Goal: Task Accomplishment & Management: Use online tool/utility

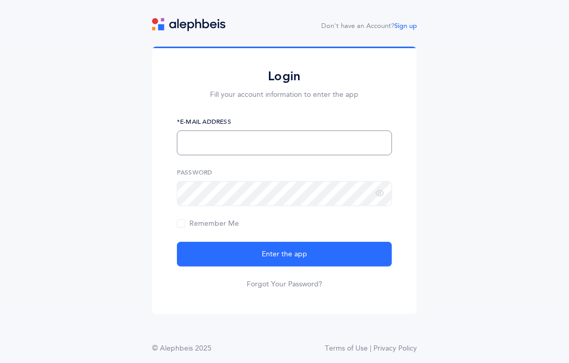
click at [276, 142] on input "text" at bounding box center [284, 142] width 215 height 25
type input "sweller@chederphiladelphia.org"
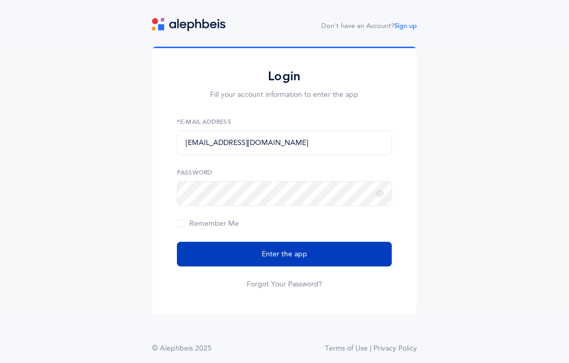
click at [308, 250] on button "Enter the app" at bounding box center [284, 254] width 215 height 25
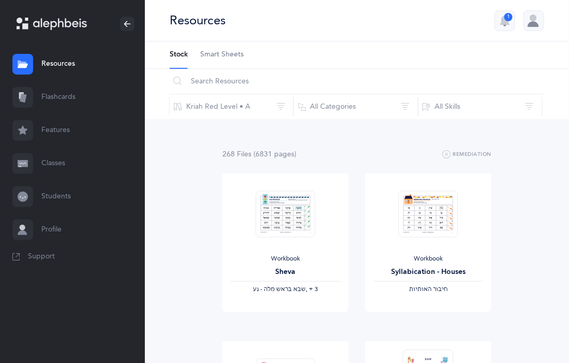
click at [237, 51] on span "Smart Sheets" at bounding box center [221, 55] width 43 height 10
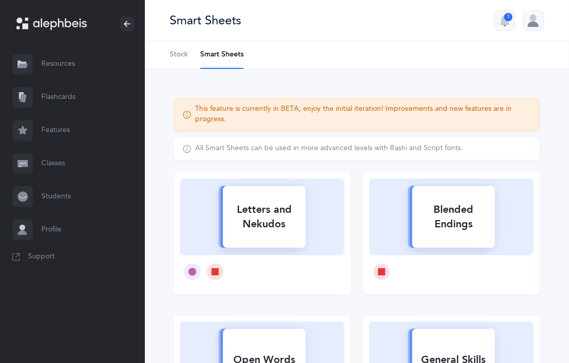
click at [257, 207] on div "Letters and Nekudos" at bounding box center [264, 216] width 83 height 41
select select
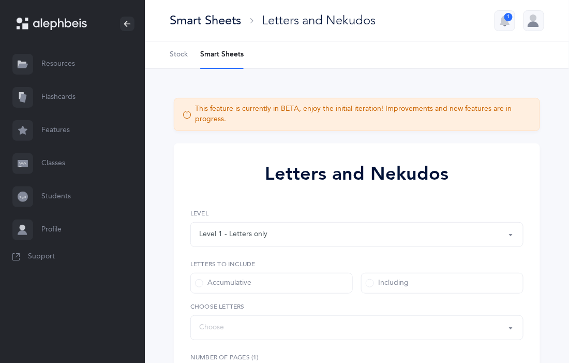
select select "27"
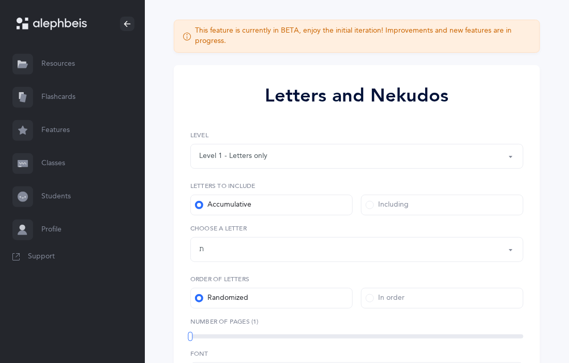
scroll to position [80, 0]
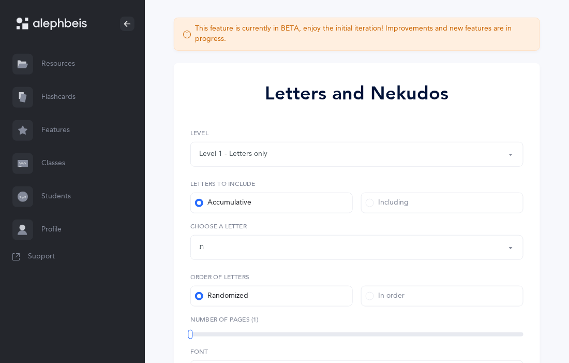
click at [370, 203] on span at bounding box center [370, 203] width 8 height 8
click at [0, 0] on input "Including" at bounding box center [0, 0] width 0 height 0
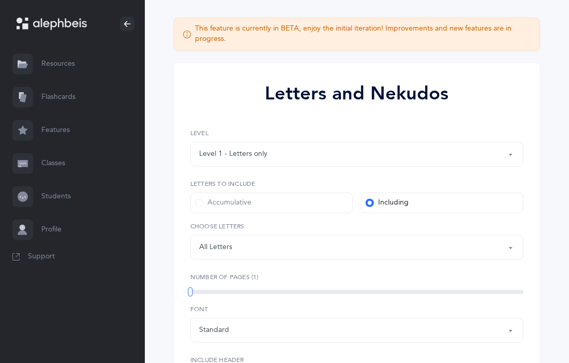
click at [438, 249] on div "Letters: All Letters" at bounding box center [357, 247] width 316 height 18
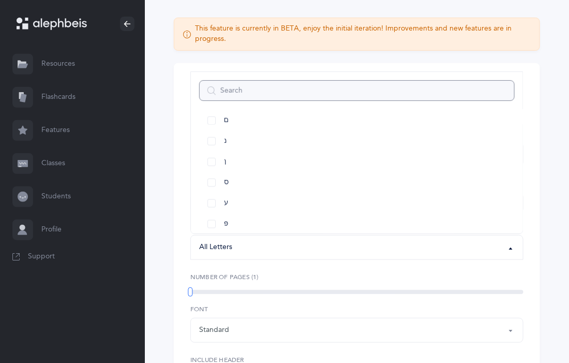
scroll to position [381, 0]
click at [215, 144] on link "נ" at bounding box center [357, 139] width 316 height 21
click at [215, 198] on link "ע" at bounding box center [357, 201] width 316 height 21
click at [215, 213] on link "ף" at bounding box center [357, 210] width 316 height 21
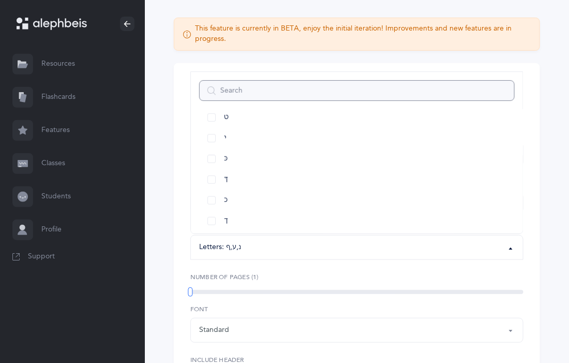
scroll to position [221, 0]
click at [217, 193] on link "כ" at bounding box center [357, 196] width 316 height 21
click at [214, 118] on link "ט" at bounding box center [357, 113] width 316 height 21
select select "9"
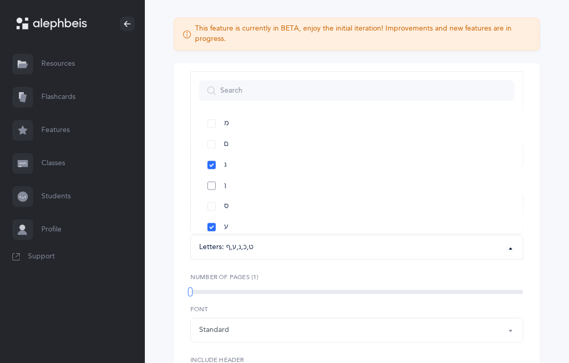
click at [217, 182] on link "ן" at bounding box center [357, 185] width 316 height 21
click at [536, 248] on div "Letters and Nekudos 1. 2. 3. 4. 5. ע כ ט ף ן נ ף נ ט ן ע כ כ נ ע ט ף ן כ נ ע ן …" at bounding box center [357, 257] width 366 height 388
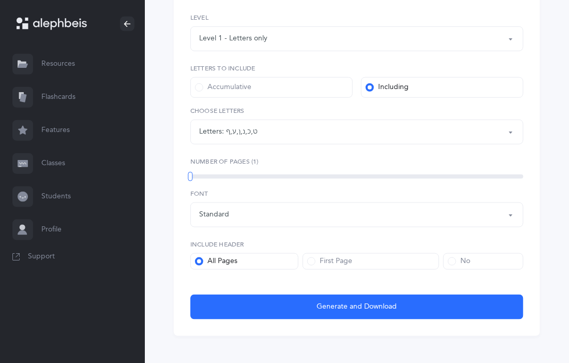
scroll to position [202, 0]
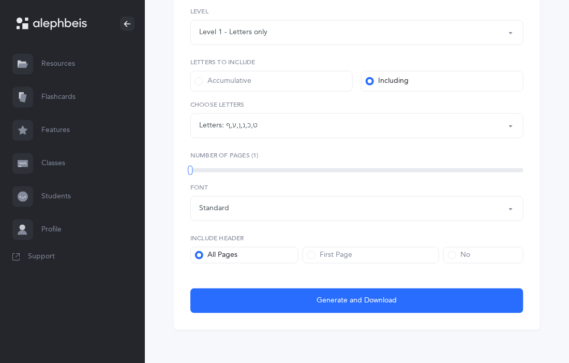
click at [494, 210] on div "Standard" at bounding box center [357, 209] width 316 height 18
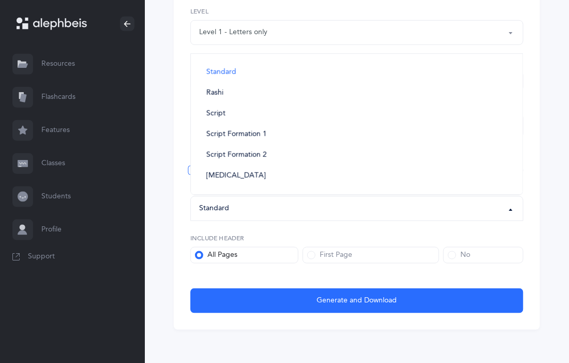
click at [494, 210] on div "Standard" at bounding box center [357, 209] width 316 height 18
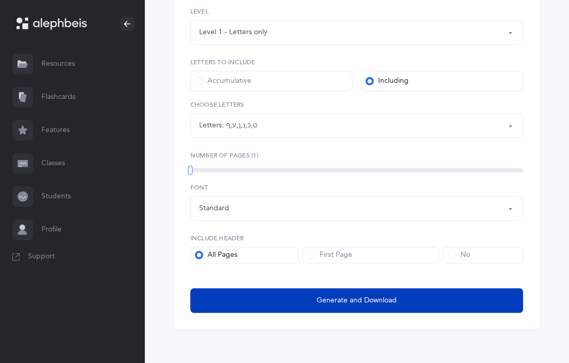
click at [324, 298] on span "Generate and Download" at bounding box center [357, 300] width 80 height 11
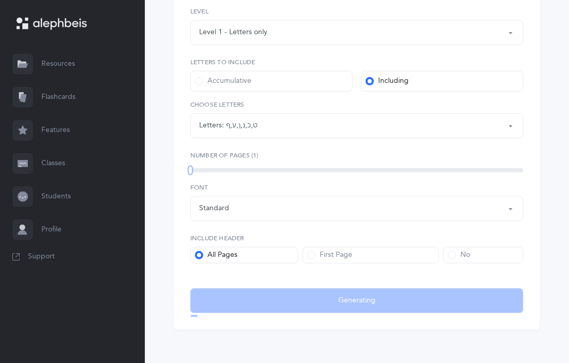
select select "9"
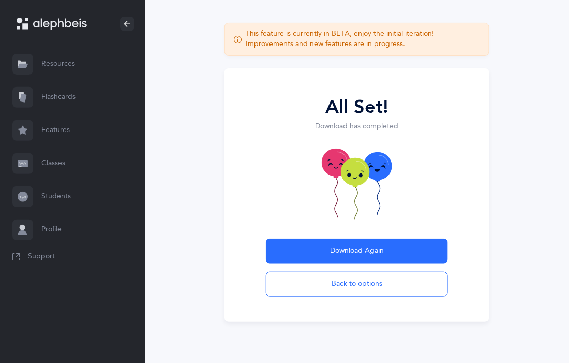
scroll to position [47, 0]
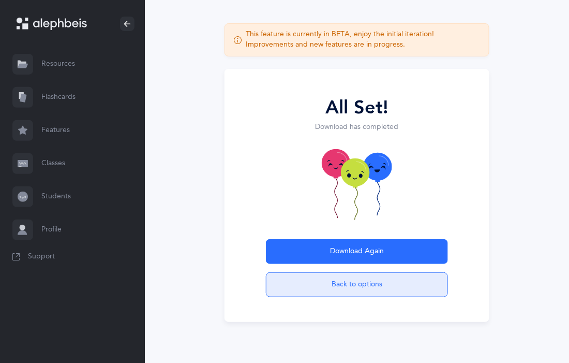
click at [324, 277] on button "Back to options" at bounding box center [357, 284] width 182 height 25
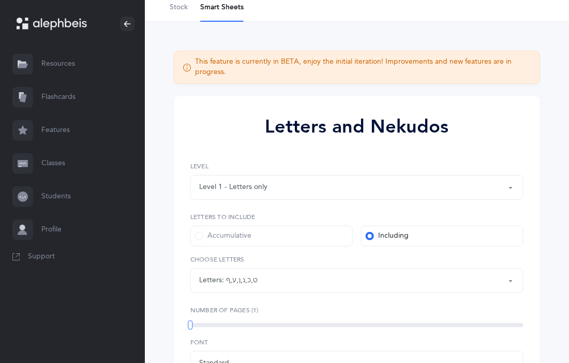
scroll to position [74, 0]
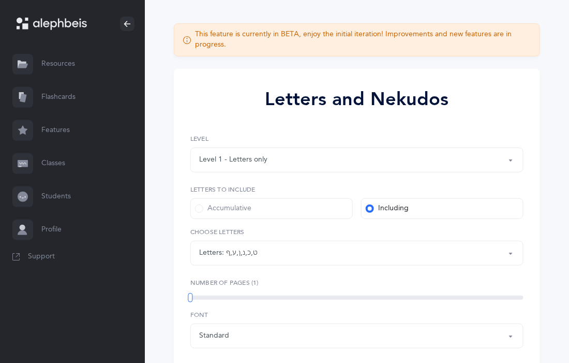
click at [68, 97] on link "Flashcards" at bounding box center [72, 97] width 145 height 33
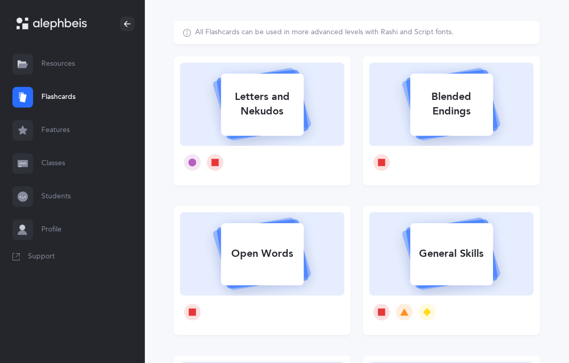
scroll to position [50, 0]
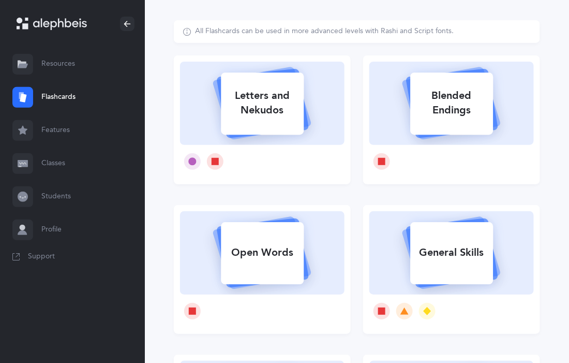
click at [267, 106] on div "Letters and Nekudos" at bounding box center [262, 102] width 83 height 41
select select "9"
select select "single"
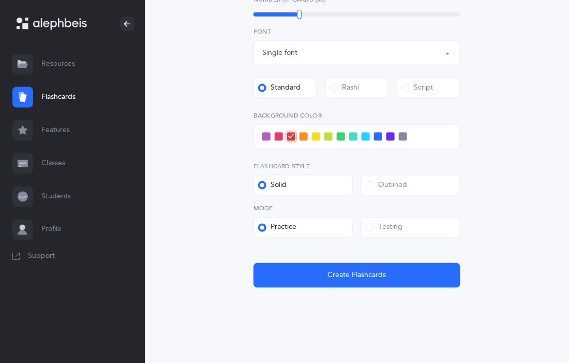
scroll to position [323, 0]
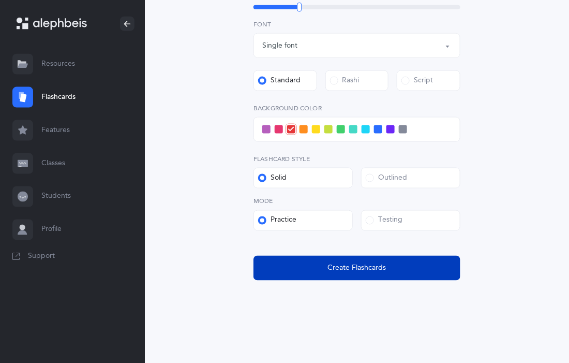
click at [359, 270] on span "Create Flashcards" at bounding box center [357, 268] width 58 height 11
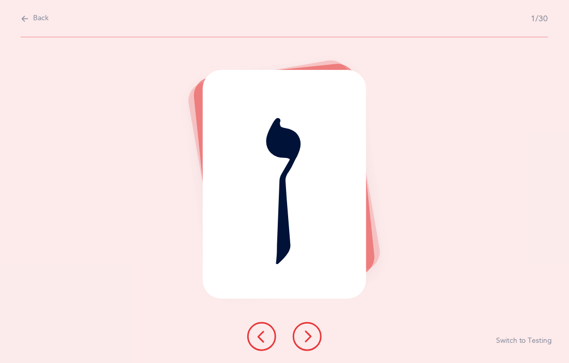
scroll to position [0, 0]
click at [314, 333] on button at bounding box center [307, 336] width 29 height 29
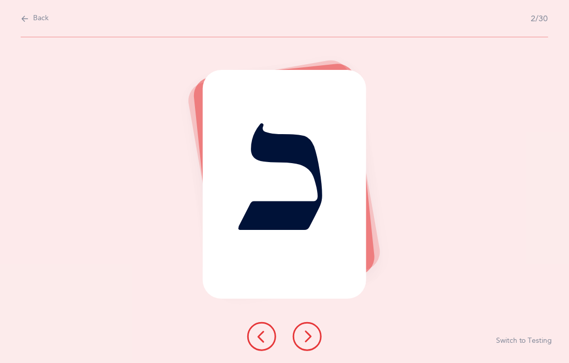
click at [314, 333] on button at bounding box center [307, 336] width 29 height 29
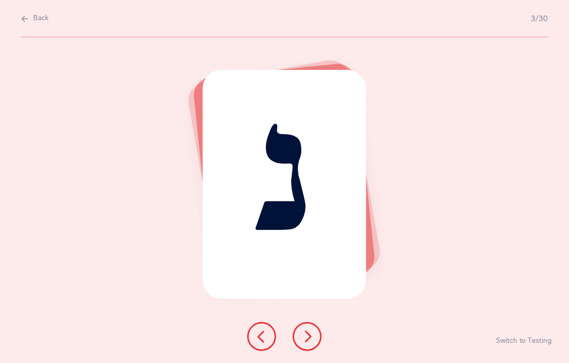
click at [314, 333] on button at bounding box center [307, 336] width 29 height 29
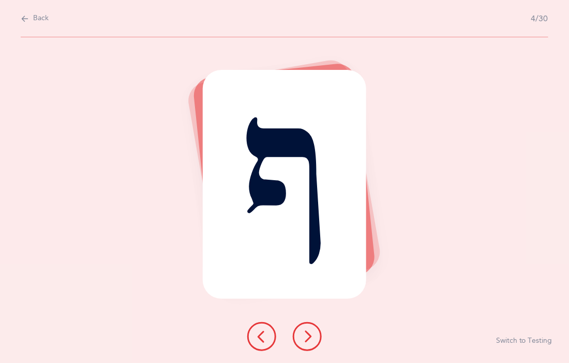
click at [314, 333] on button at bounding box center [307, 336] width 29 height 29
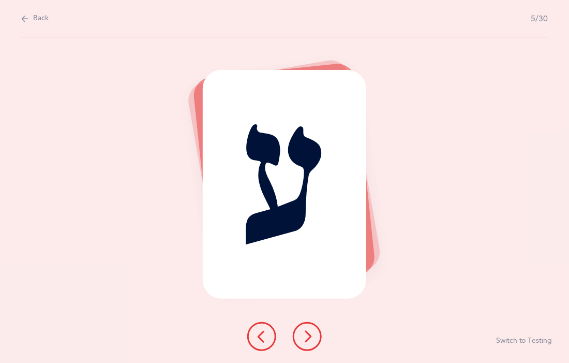
click at [314, 333] on button at bounding box center [307, 336] width 29 height 29
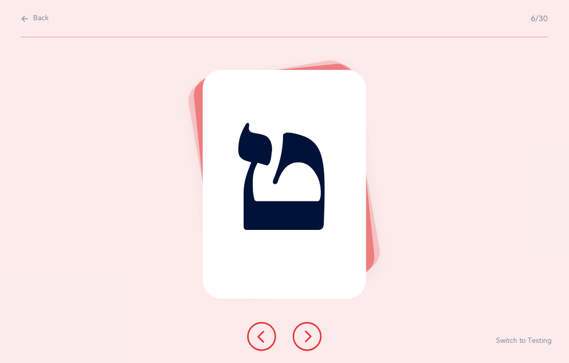
click at [314, 333] on button at bounding box center [307, 336] width 29 height 29
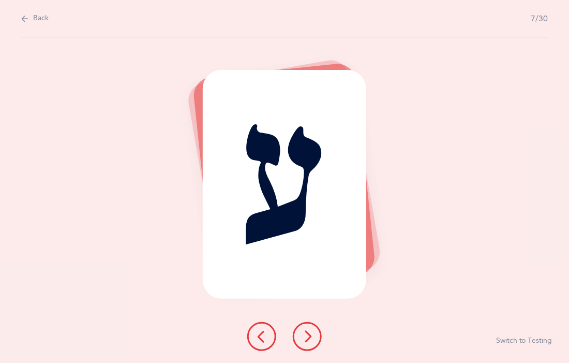
click at [314, 333] on button at bounding box center [307, 336] width 29 height 29
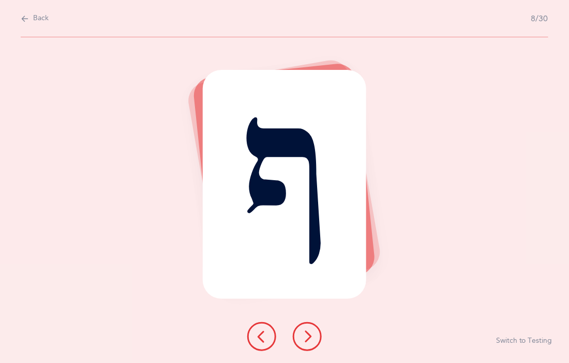
click at [271, 338] on button at bounding box center [261, 336] width 29 height 29
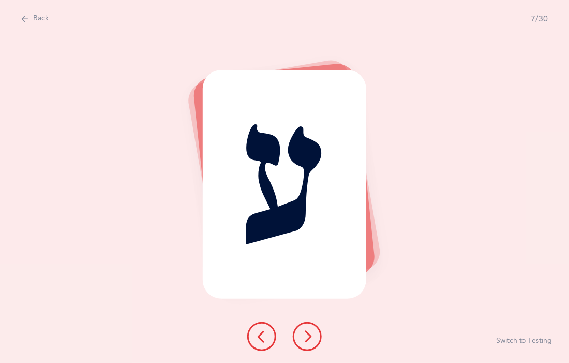
click at [271, 338] on button at bounding box center [261, 336] width 29 height 29
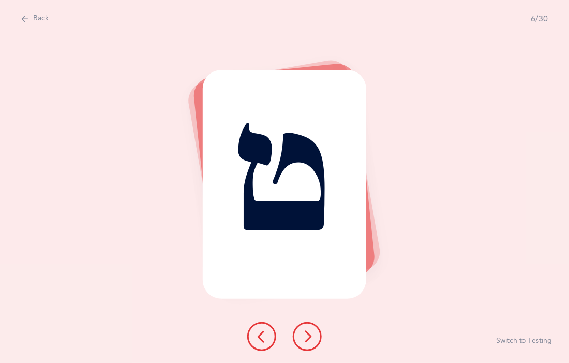
click at [271, 338] on button at bounding box center [261, 336] width 29 height 29
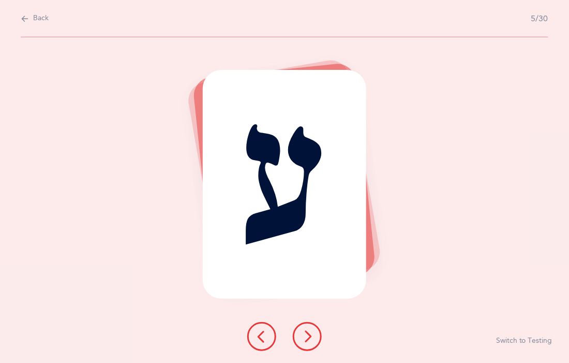
click at [271, 338] on button at bounding box center [261, 336] width 29 height 29
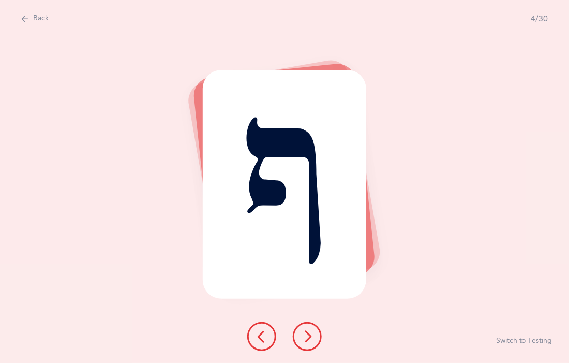
click at [271, 338] on button at bounding box center [261, 336] width 29 height 29
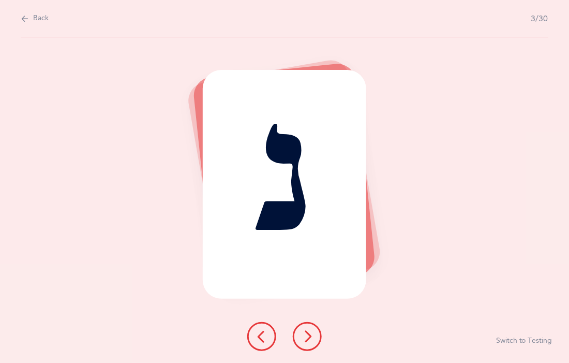
click at [271, 338] on button at bounding box center [261, 336] width 29 height 29
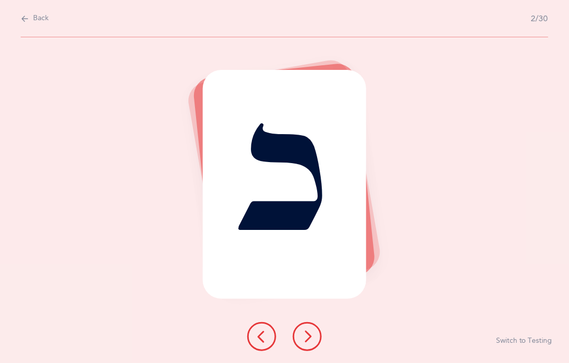
click at [271, 338] on button at bounding box center [261, 336] width 29 height 29
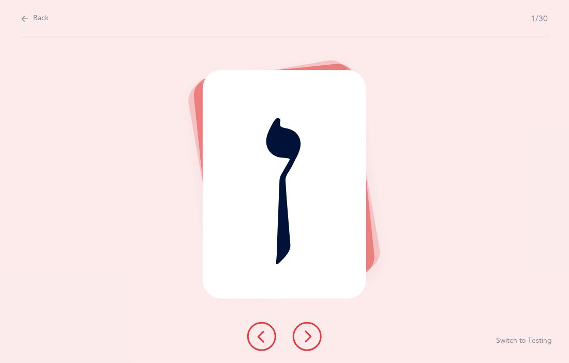
click at [39, 21] on span "Back" at bounding box center [41, 18] width 16 height 10
select select "9"
select select "single"
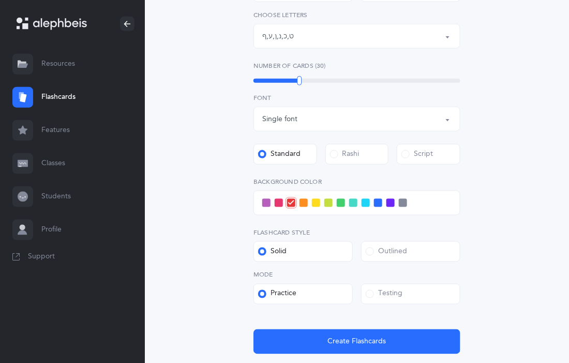
scroll to position [251, 0]
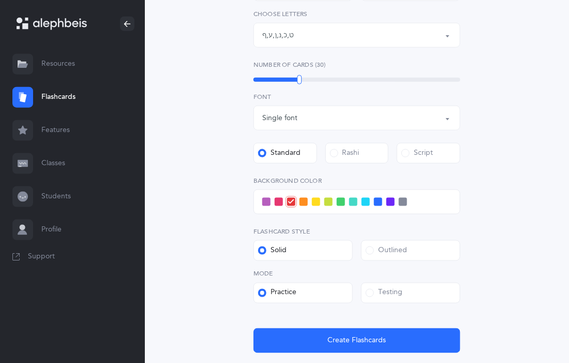
click at [58, 189] on link "Students" at bounding box center [72, 196] width 145 height 33
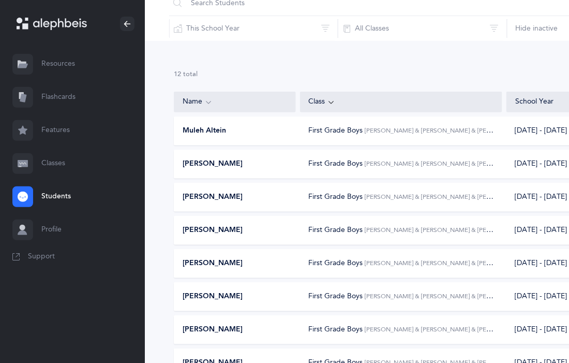
scroll to position [73, 1]
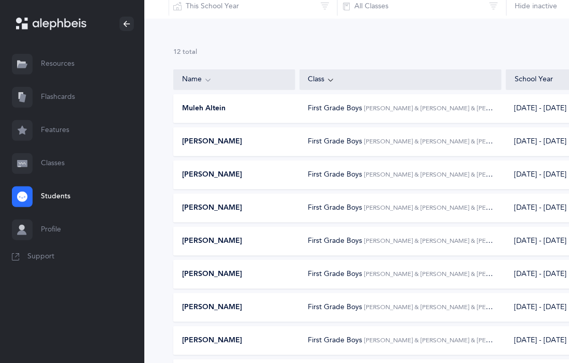
click at [221, 137] on span "[PERSON_NAME]" at bounding box center [212, 142] width 60 height 10
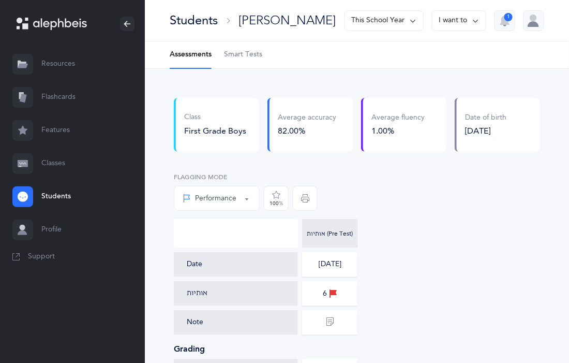
click at [256, 54] on span "Smart Tests" at bounding box center [243, 55] width 38 height 10
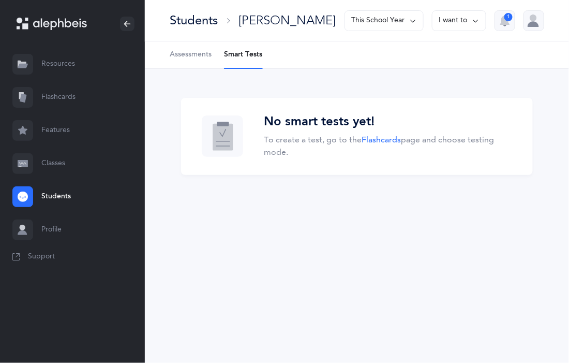
click at [179, 56] on span "Assessments" at bounding box center [191, 55] width 42 height 10
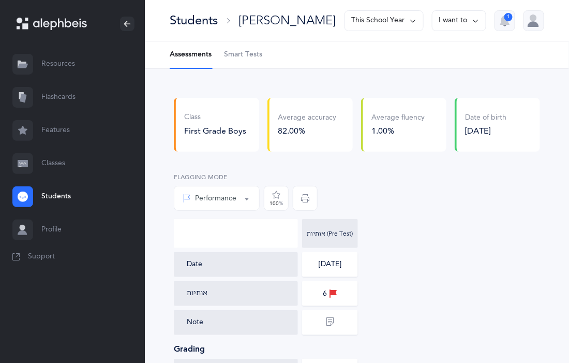
click at [67, 96] on link "Flashcards" at bounding box center [72, 97] width 145 height 33
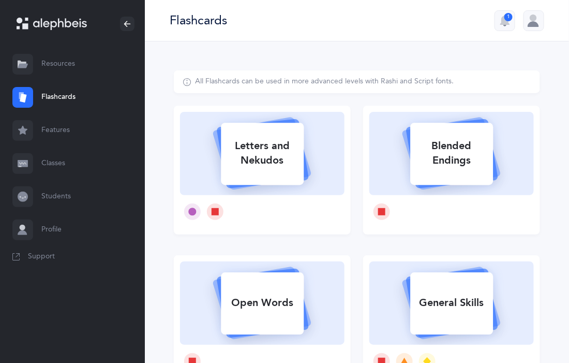
click at [302, 173] on div "Letters and Nekudos" at bounding box center [262, 152] width 83 height 41
select select
select select "single"
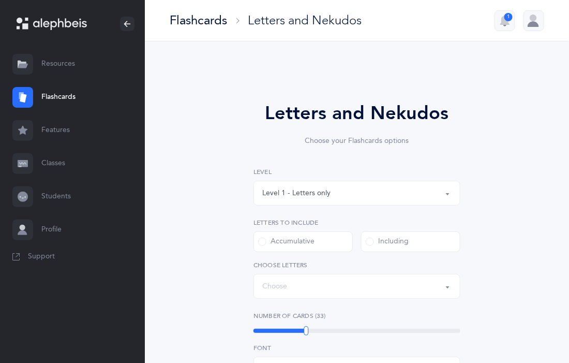
select select "27"
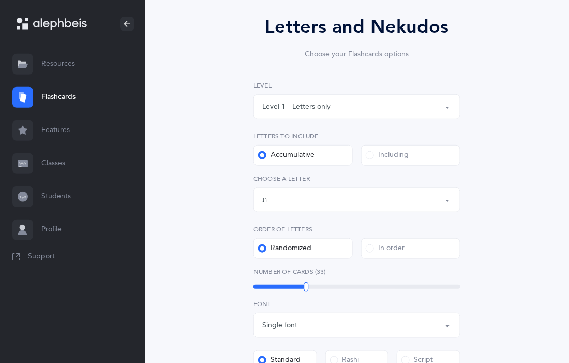
scroll to position [84, 0]
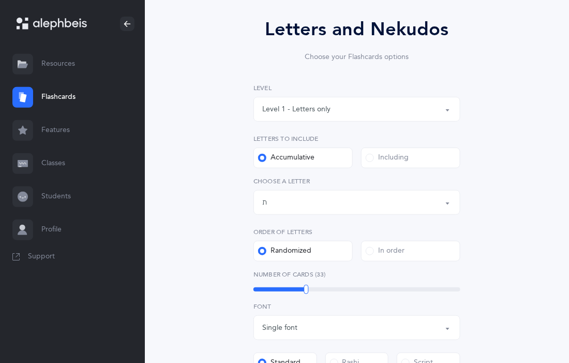
click at [82, 136] on link "Features" at bounding box center [72, 130] width 145 height 33
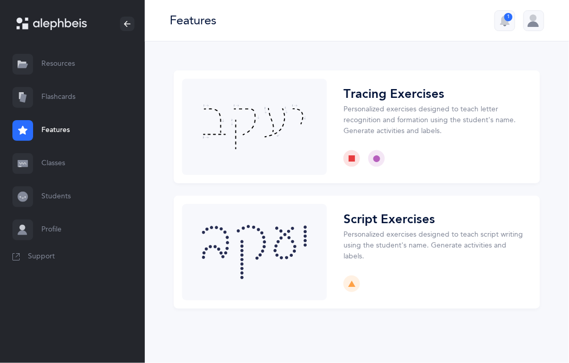
click at [50, 67] on link "Resources" at bounding box center [72, 64] width 145 height 33
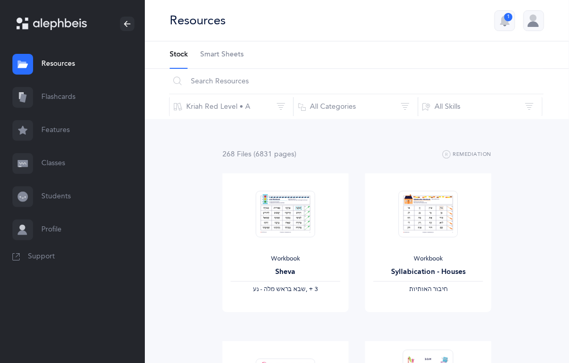
click at [69, 231] on link "Profile" at bounding box center [72, 229] width 145 height 33
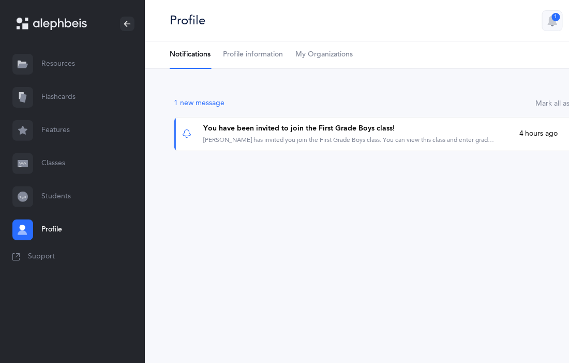
click at [72, 104] on link "Flashcards" at bounding box center [72, 97] width 145 height 33
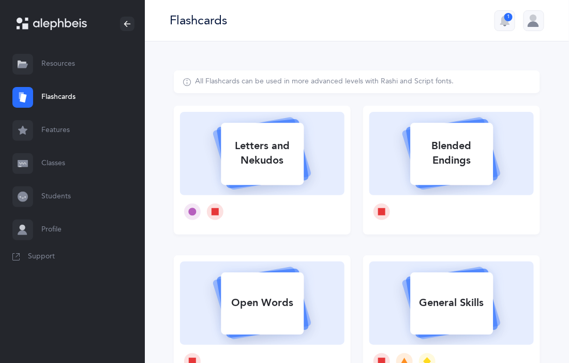
click at [321, 174] on icon at bounding box center [262, 152] width 123 height 86
select select "27"
select select "single"
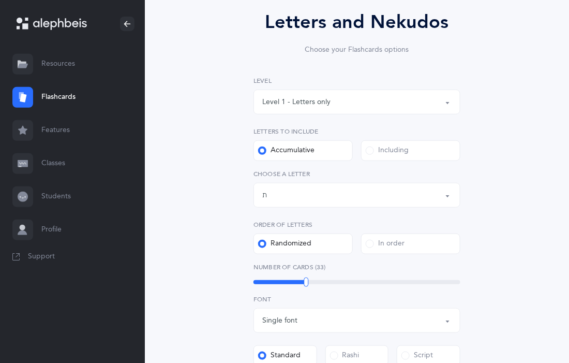
scroll to position [97, 0]
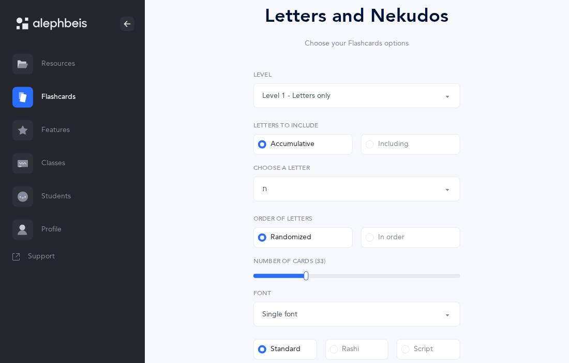
click at [381, 148] on div "Including" at bounding box center [387, 144] width 43 height 10
click at [0, 0] on input "Including" at bounding box center [0, 0] width 0 height 0
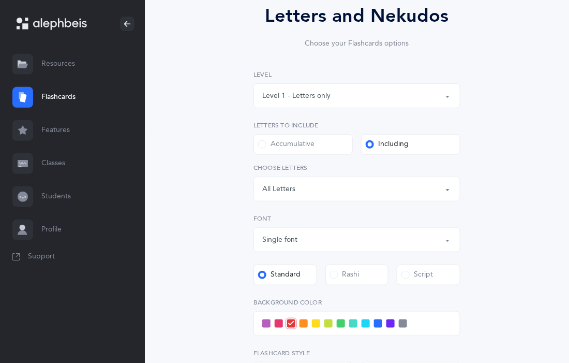
click at [442, 185] on div "Letters: All Letters" at bounding box center [356, 189] width 189 height 18
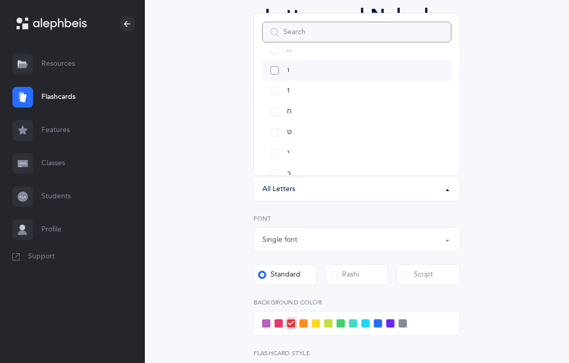
scroll to position [146, 0]
click at [276, 130] on link "ט" at bounding box center [356, 130] width 189 height 21
select select "9"
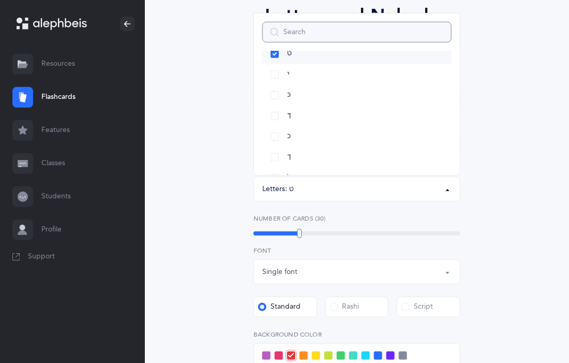
scroll to position [231, 0]
click at [273, 144] on link "ך" at bounding box center [356, 148] width 189 height 21
click at [274, 129] on link "כ" at bounding box center [356, 127] width 189 height 21
click at [273, 124] on link "מ" at bounding box center [356, 118] width 189 height 21
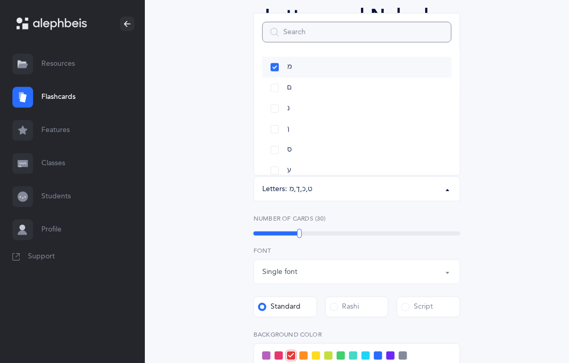
scroll to position [361, 0]
click at [273, 124] on link "ן" at bounding box center [356, 122] width 189 height 21
click at [273, 124] on link "ע" at bounding box center [356, 121] width 189 height 21
click at [273, 124] on link "ף" at bounding box center [356, 123] width 189 height 21
click at [273, 124] on link "ץ" at bounding box center [356, 127] width 189 height 21
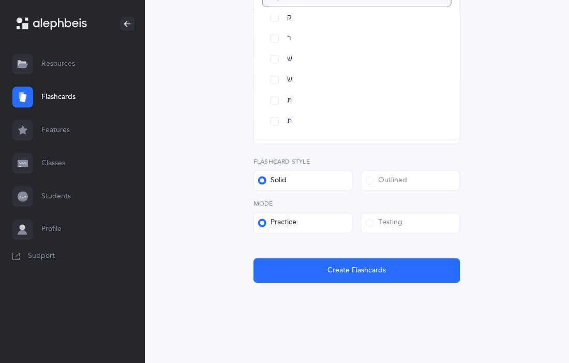
scroll to position [323, 0]
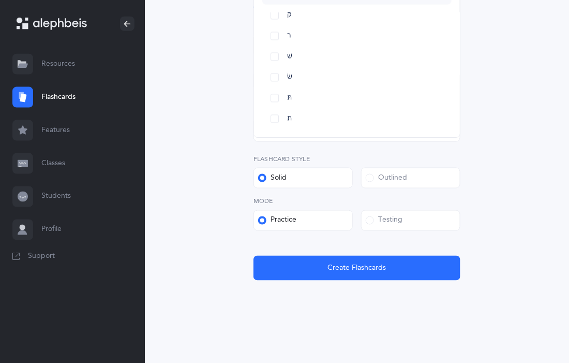
click at [374, 219] on div "Testing" at bounding box center [384, 220] width 37 height 10
click at [0, 0] on input "Testing" at bounding box center [0, 0] width 0 height 0
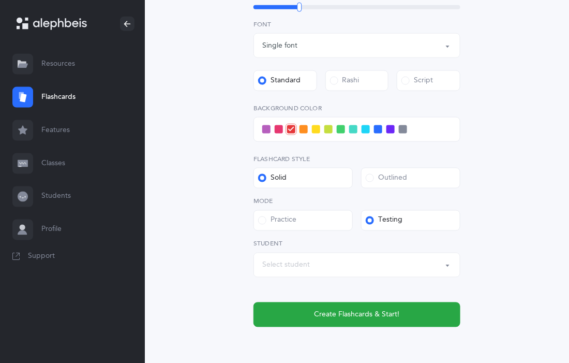
click at [440, 271] on div "Select student" at bounding box center [356, 265] width 189 height 18
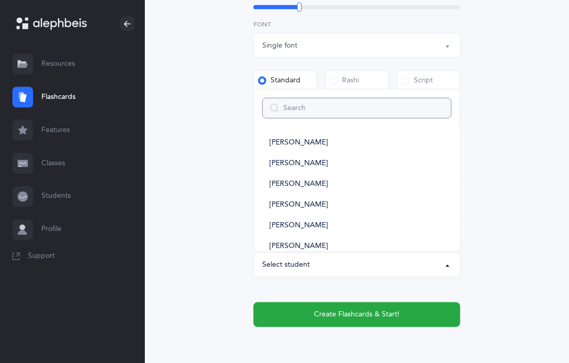
scroll to position [0, 0]
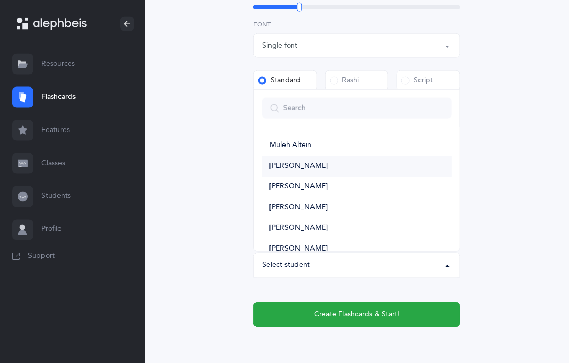
click at [301, 173] on link "[PERSON_NAME]" at bounding box center [356, 166] width 189 height 21
select select "11504"
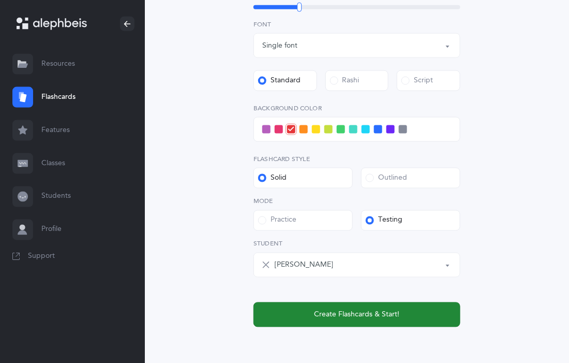
click at [378, 313] on span "Create Flashcards & Start!" at bounding box center [356, 314] width 85 height 11
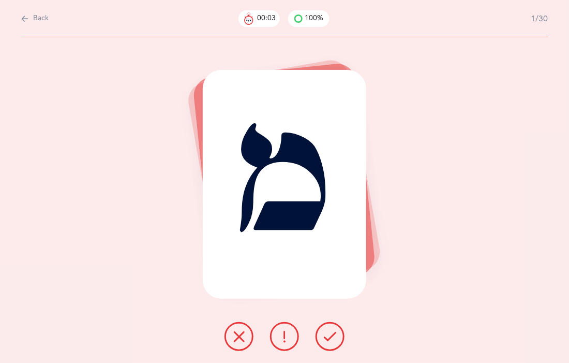
click at [331, 333] on icon at bounding box center [330, 336] width 12 height 12
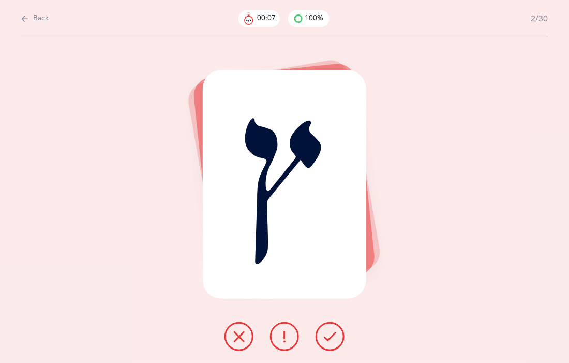
click at [336, 334] on icon at bounding box center [330, 336] width 12 height 12
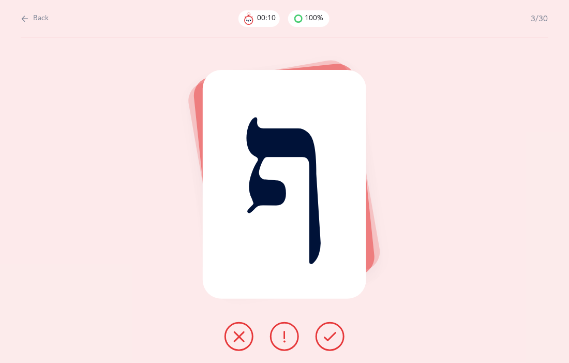
click at [335, 330] on icon at bounding box center [330, 336] width 12 height 12
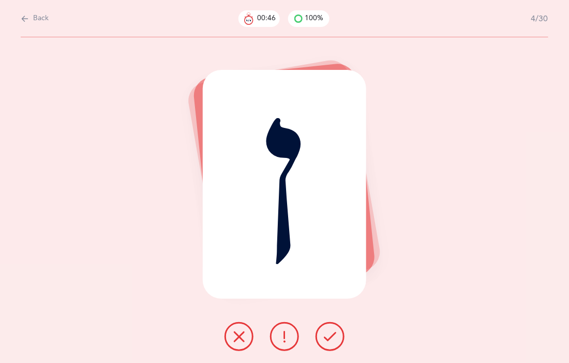
click at [291, 334] on button at bounding box center [284, 336] width 29 height 29
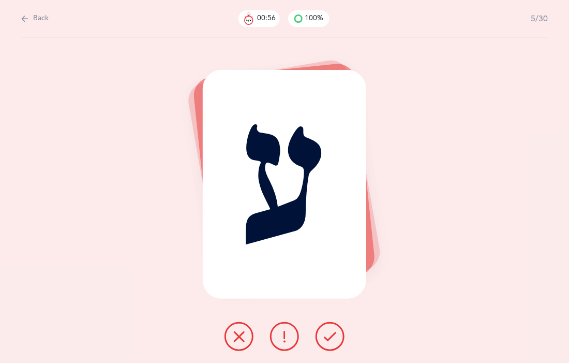
click at [329, 327] on button at bounding box center [330, 336] width 29 height 29
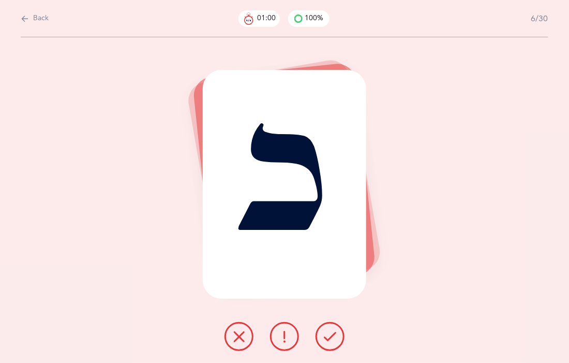
click at [329, 337] on icon at bounding box center [330, 336] width 12 height 12
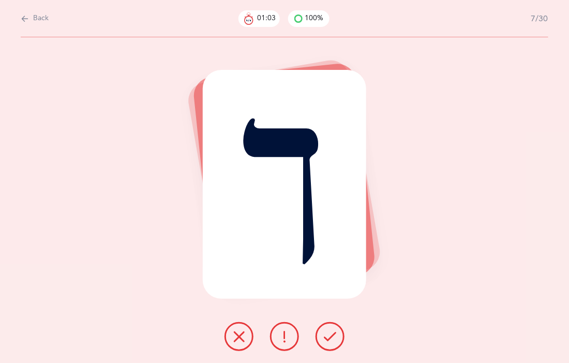
click at [327, 332] on icon at bounding box center [330, 336] width 12 height 12
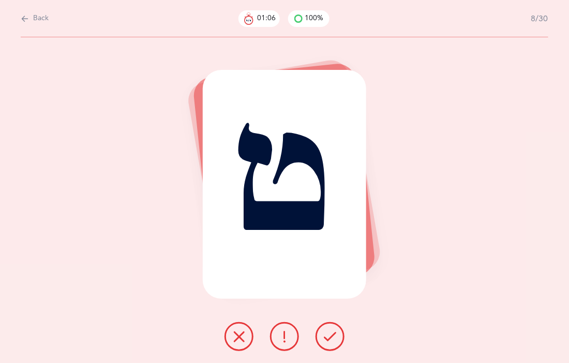
click at [330, 335] on icon at bounding box center [330, 336] width 12 height 12
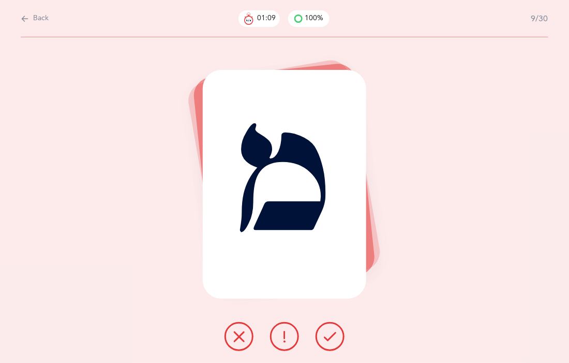
click at [335, 327] on button at bounding box center [330, 336] width 29 height 29
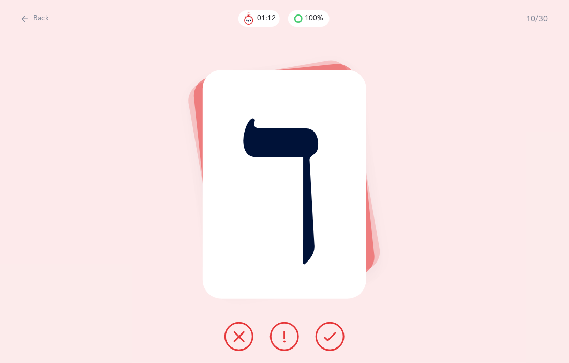
click at [329, 336] on icon at bounding box center [330, 336] width 12 height 12
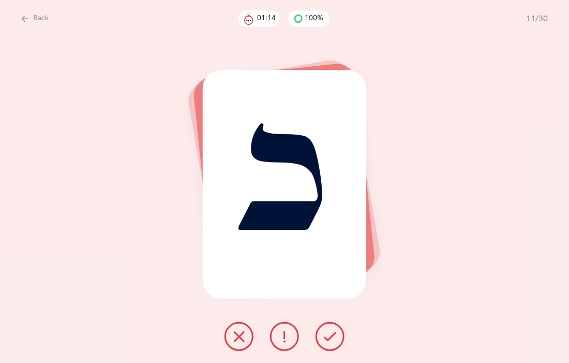
click at [329, 338] on icon at bounding box center [330, 336] width 12 height 12
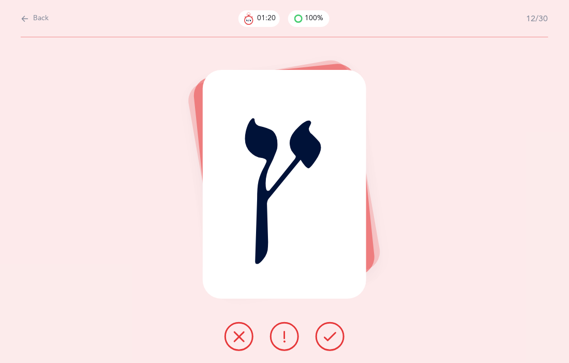
click at [321, 340] on button at bounding box center [330, 336] width 29 height 29
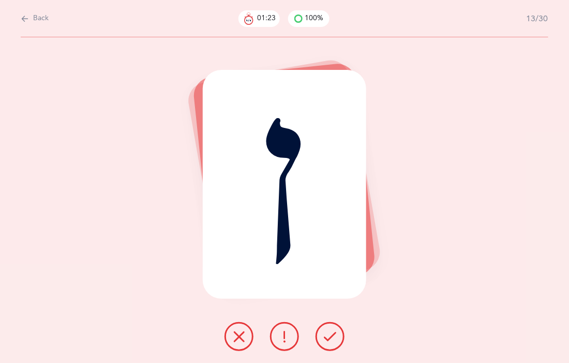
click at [336, 339] on icon at bounding box center [330, 336] width 12 height 12
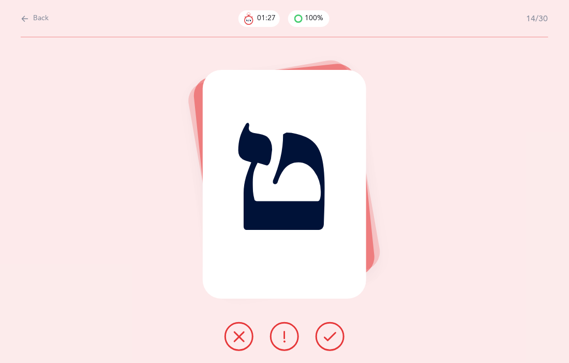
click at [323, 340] on button at bounding box center [330, 336] width 29 height 29
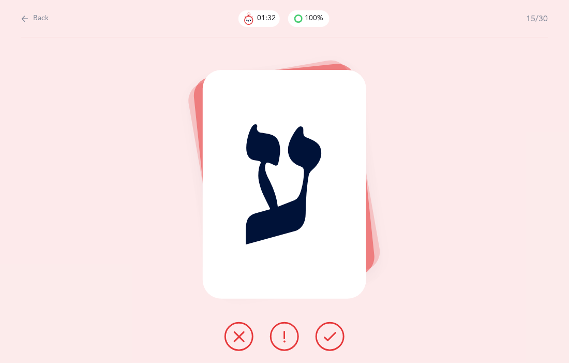
click at [341, 332] on button at bounding box center [330, 336] width 29 height 29
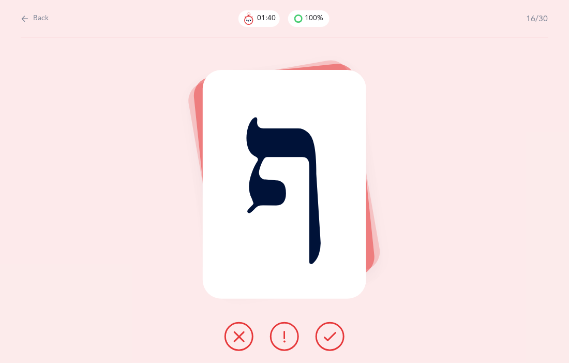
click at [325, 333] on icon at bounding box center [330, 336] width 12 height 12
click at [333, 336] on icon at bounding box center [330, 336] width 12 height 12
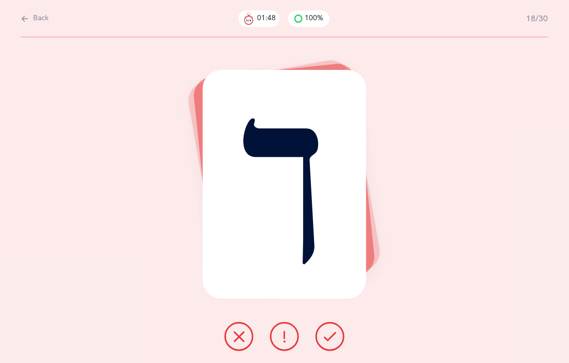
click at [331, 333] on icon at bounding box center [330, 336] width 12 height 12
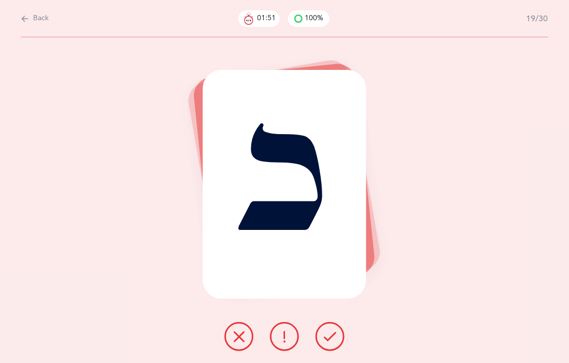
click at [337, 336] on button at bounding box center [330, 336] width 29 height 29
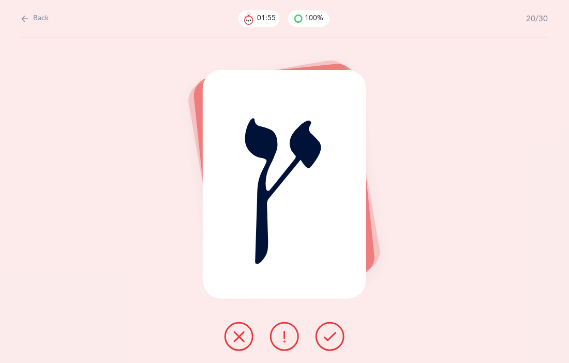
click at [335, 330] on icon at bounding box center [330, 336] width 12 height 12
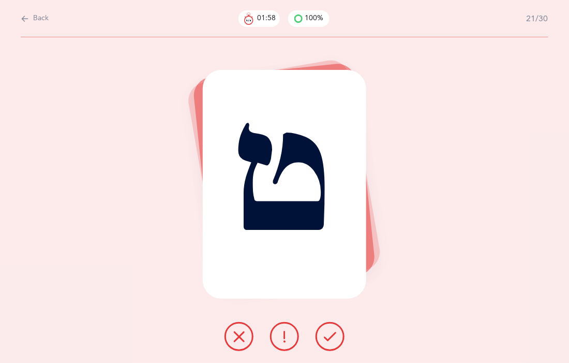
click at [339, 337] on button at bounding box center [330, 336] width 29 height 29
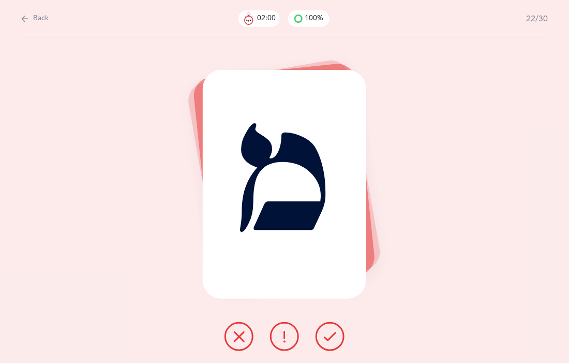
click at [338, 338] on button at bounding box center [330, 336] width 29 height 29
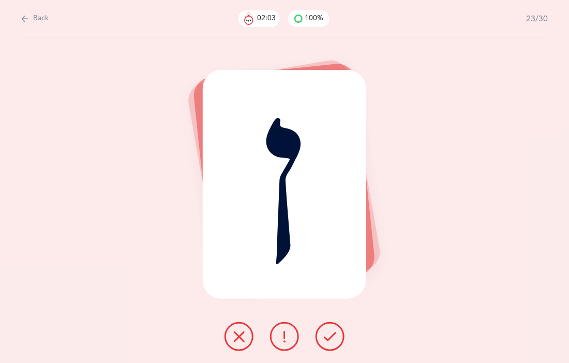
click at [329, 338] on icon at bounding box center [330, 336] width 12 height 12
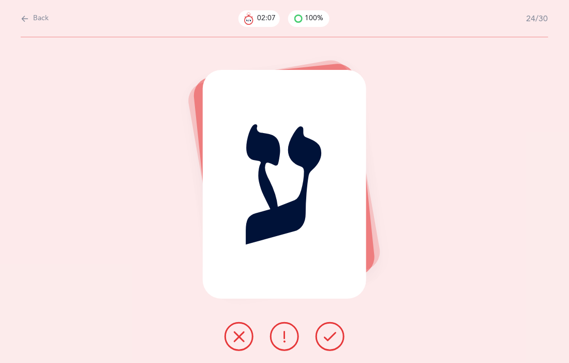
click at [338, 338] on button at bounding box center [330, 336] width 29 height 29
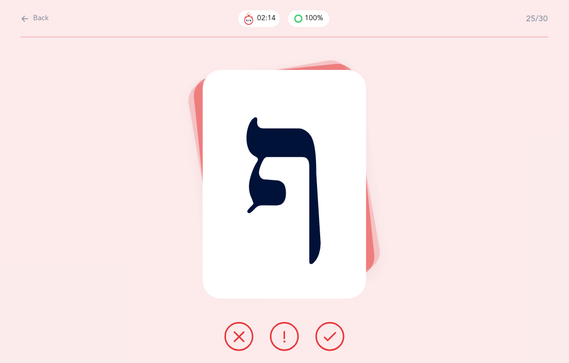
click at [332, 335] on icon at bounding box center [330, 336] width 12 height 12
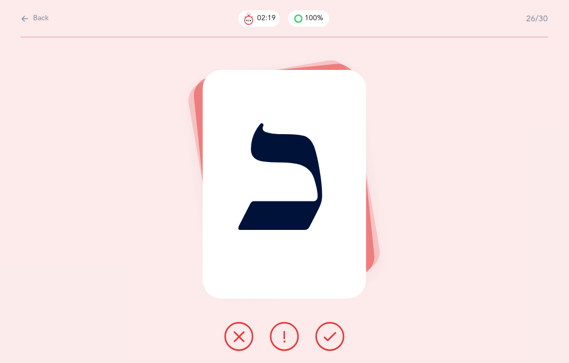
click at [338, 332] on button at bounding box center [330, 336] width 29 height 29
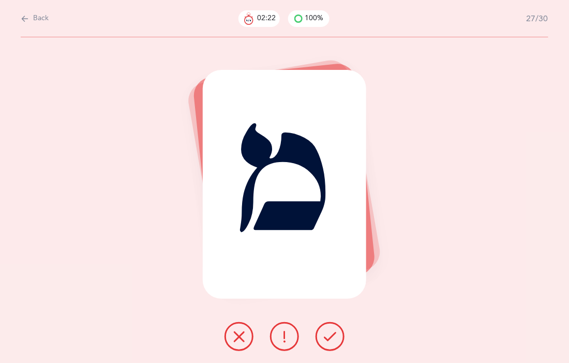
click at [335, 332] on icon at bounding box center [330, 336] width 12 height 12
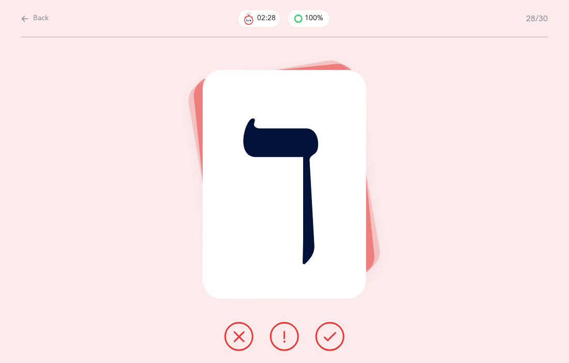
click at [329, 339] on icon at bounding box center [330, 336] width 12 height 12
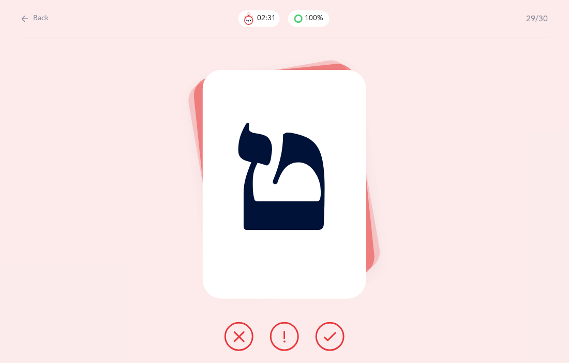
click at [334, 335] on icon at bounding box center [330, 336] width 12 height 12
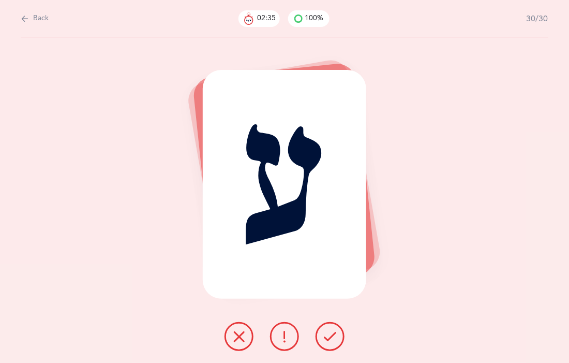
click at [321, 338] on button at bounding box center [330, 336] width 29 height 29
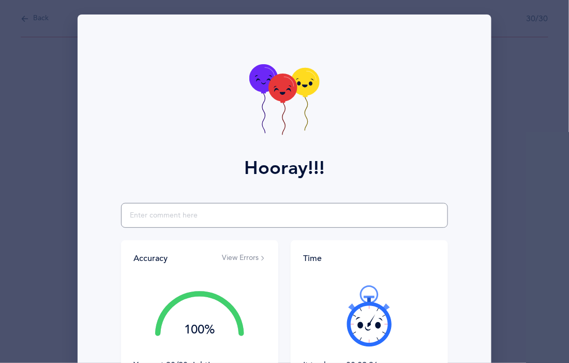
click at [224, 213] on input "text" at bounding box center [284, 215] width 327 height 25
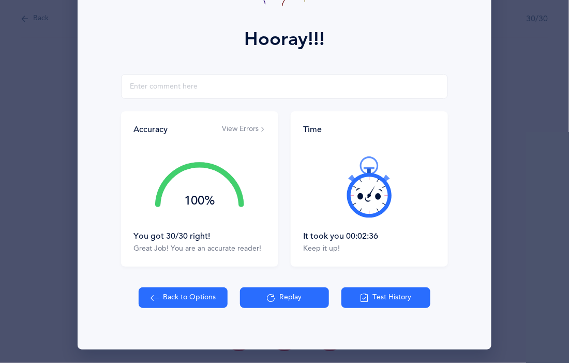
click at [195, 297] on button "Back to Options" at bounding box center [183, 297] width 89 height 21
select select "9"
select select "single"
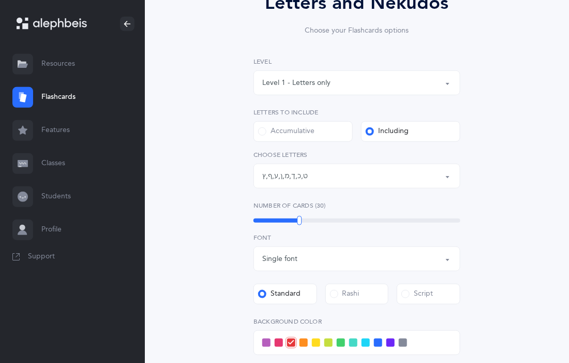
scroll to position [95, 0]
